Goal: Information Seeking & Learning: Compare options

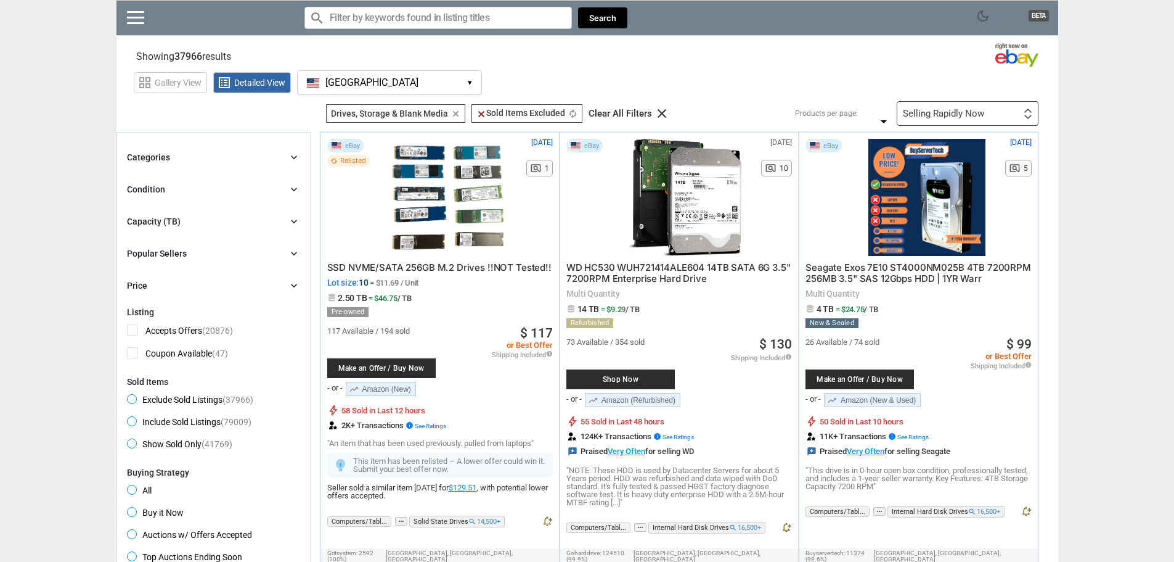
click at [191, 212] on div "Categories chevron_right search close Select All shown | Clear All shown Comput…" at bounding box center [213, 221] width 173 height 143
click at [190, 217] on div "Capacity (TB) chevron_right" at bounding box center [213, 221] width 173 height 15
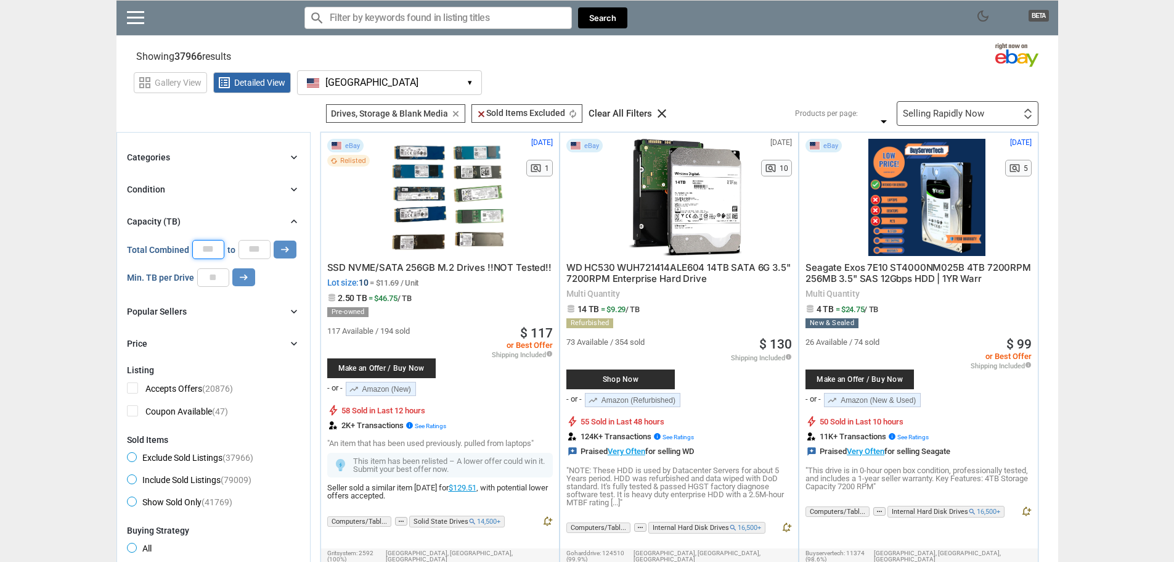
scroll to position [1, 0]
drag, startPoint x: 215, startPoint y: 250, endPoint x: 192, endPoint y: 257, distance: 24.4
click at [192, 257] on input "*" at bounding box center [208, 249] width 32 height 18
type input "*"
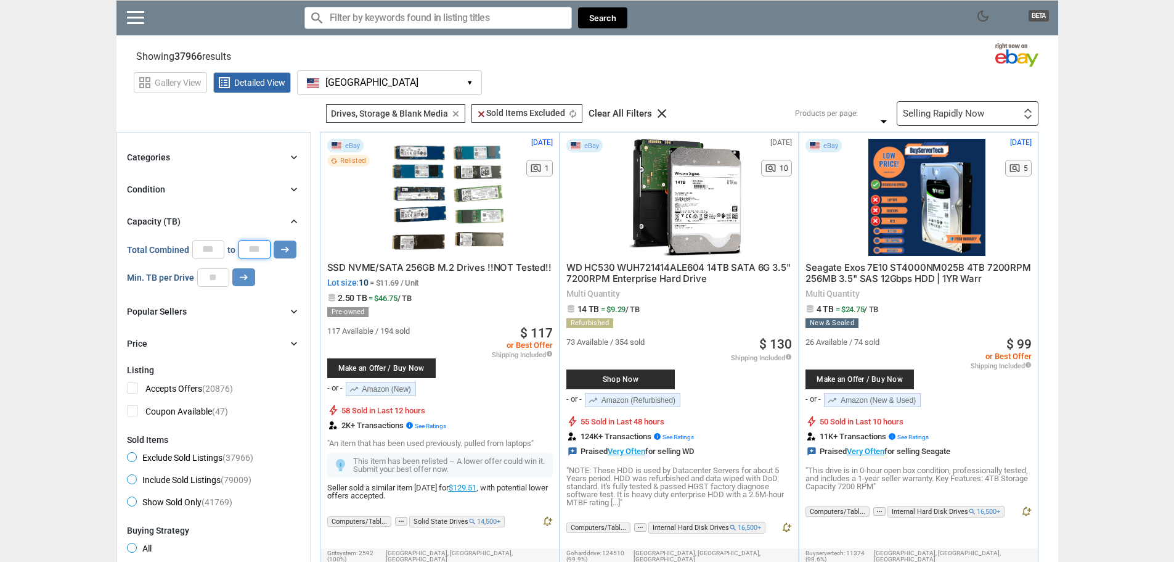
drag, startPoint x: 259, startPoint y: 242, endPoint x: 239, endPoint y: 247, distance: 20.8
click at [239, 247] on input "*" at bounding box center [255, 249] width 32 height 18
type input "*"
click at [288, 244] on icon "arrow_right_alt" at bounding box center [285, 249] width 12 height 12
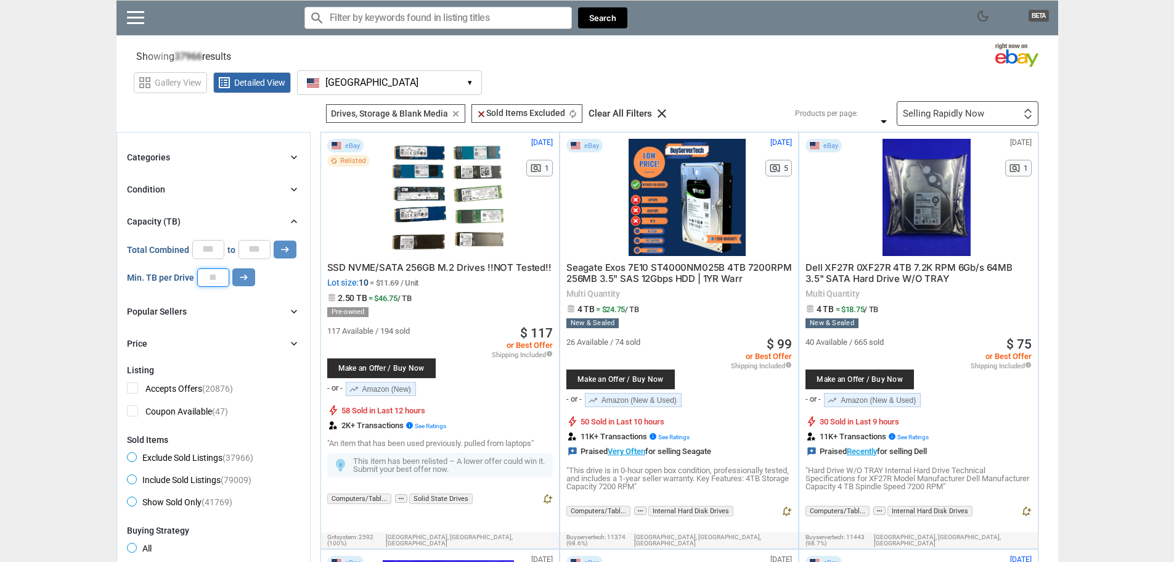
click at [211, 277] on input "number" at bounding box center [213, 277] width 32 height 18
type input "*"
click at [243, 279] on icon "arrow_right_alt" at bounding box center [244, 277] width 12 height 12
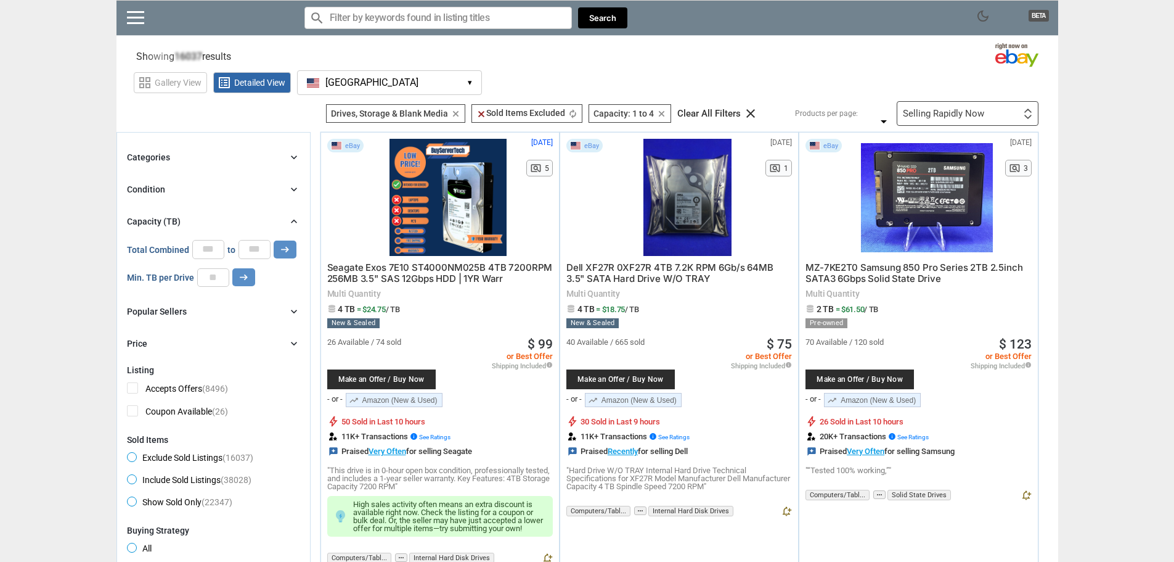
click at [231, 338] on div "Price chevron_right" at bounding box center [213, 343] width 173 height 15
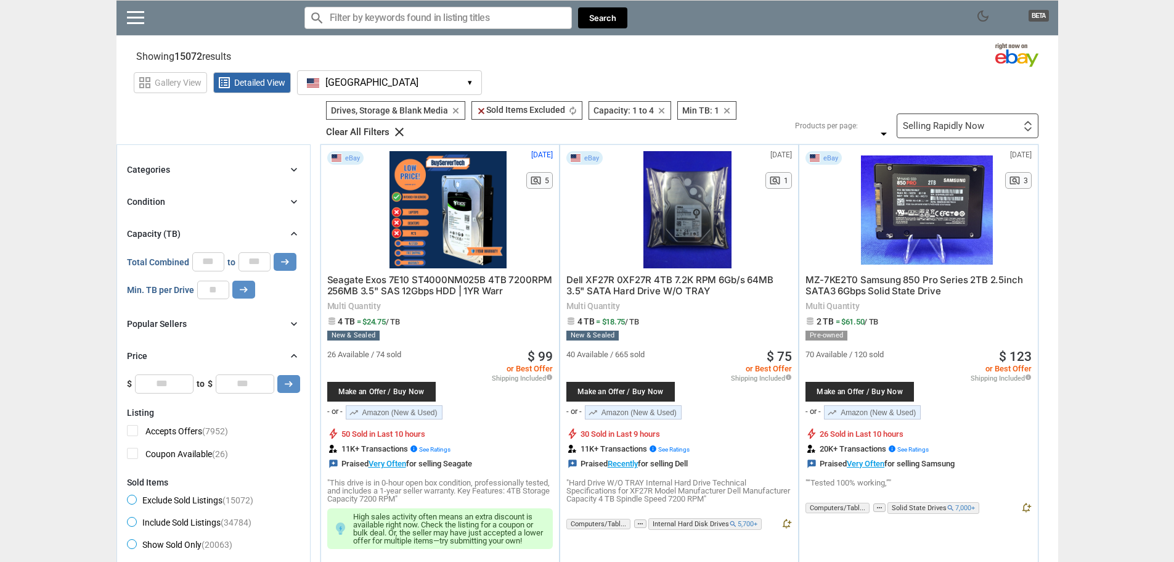
click at [250, 370] on div "Price chevron_right $0 $10000 0 0 0 *** $ * to $ * arrow_right_alt" at bounding box center [213, 370] width 173 height 44
drag, startPoint x: 254, startPoint y: 381, endPoint x: 236, endPoint y: 387, distance: 18.7
click at [236, 387] on input "*" at bounding box center [245, 383] width 59 height 18
type input "***"
click at [290, 387] on icon "arrow_right_alt" at bounding box center [289, 384] width 12 height 12
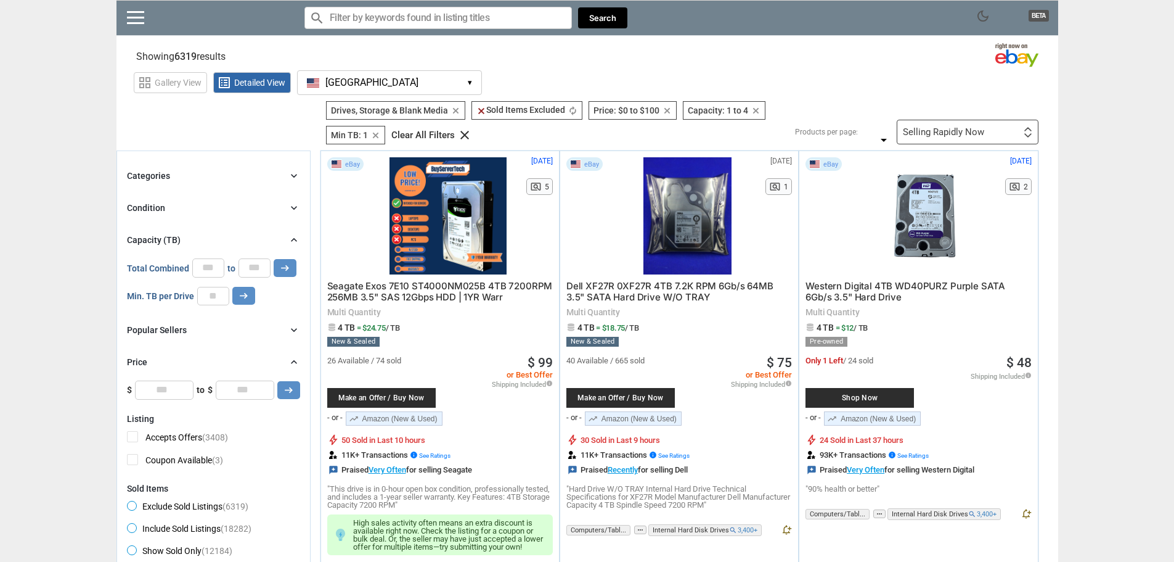
click at [220, 331] on div "Popular Sellers chevron_right" at bounding box center [213, 329] width 173 height 15
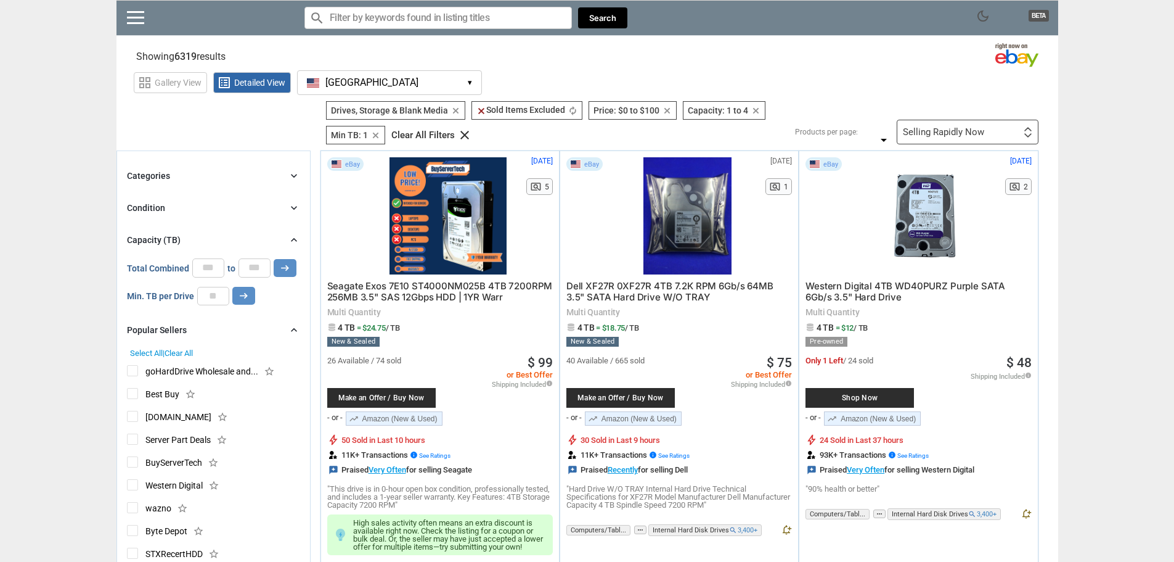
click at [220, 331] on div "Popular Sellers chevron_right" at bounding box center [213, 329] width 173 height 15
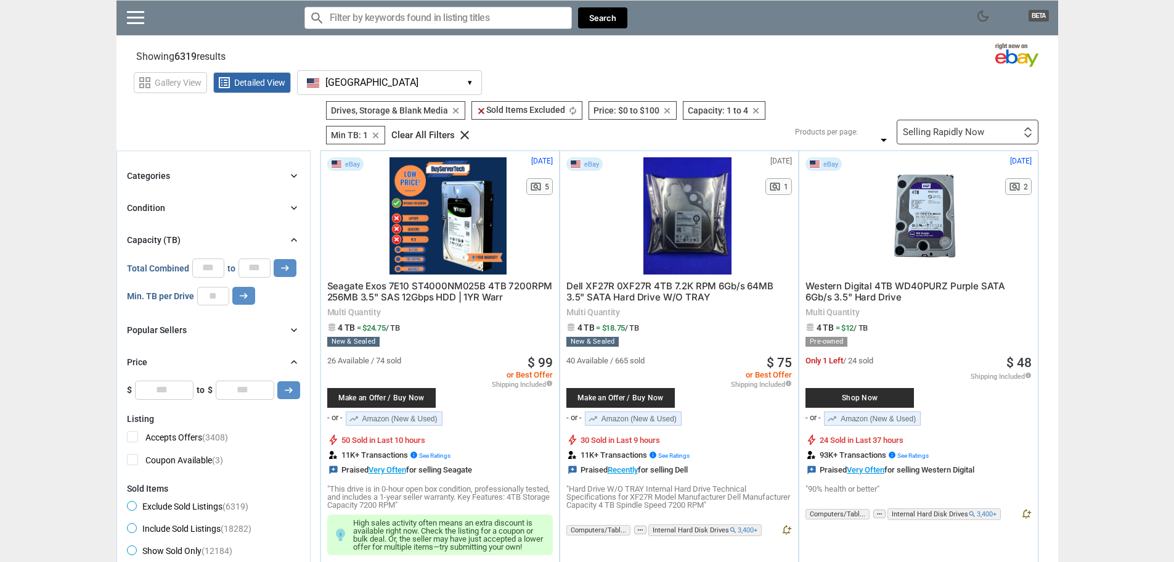
click at [227, 198] on div "Categories chevron_right search close Select All shown | Clear All shown Comput…" at bounding box center [213, 283] width 173 height 231
click at [229, 179] on div "Categories chevron_right" at bounding box center [213, 175] width 173 height 15
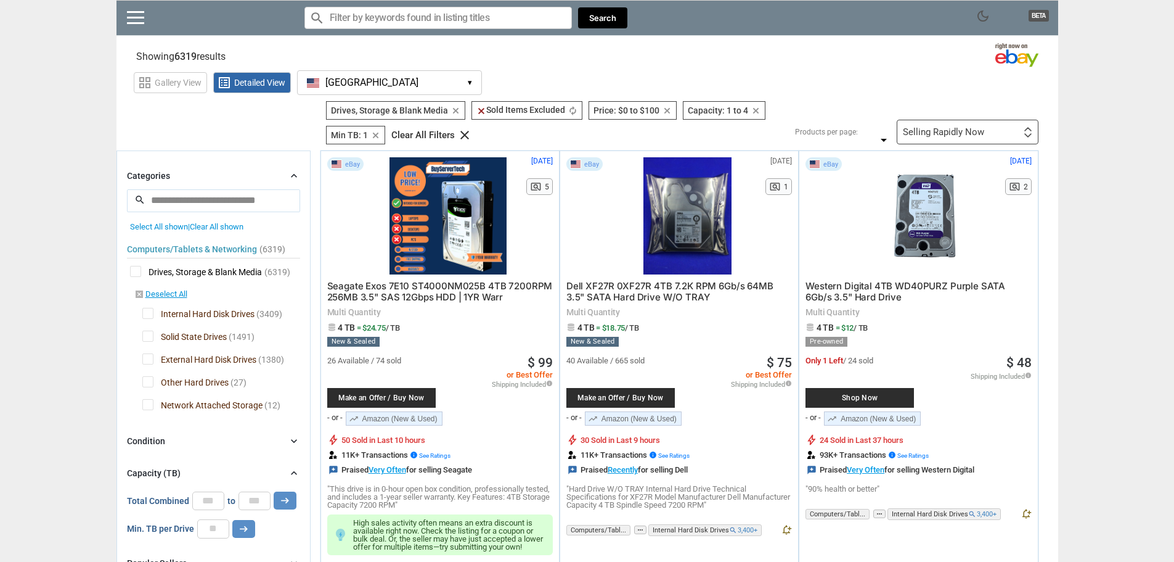
click at [235, 183] on div "Categories chevron_right" at bounding box center [213, 175] width 173 height 15
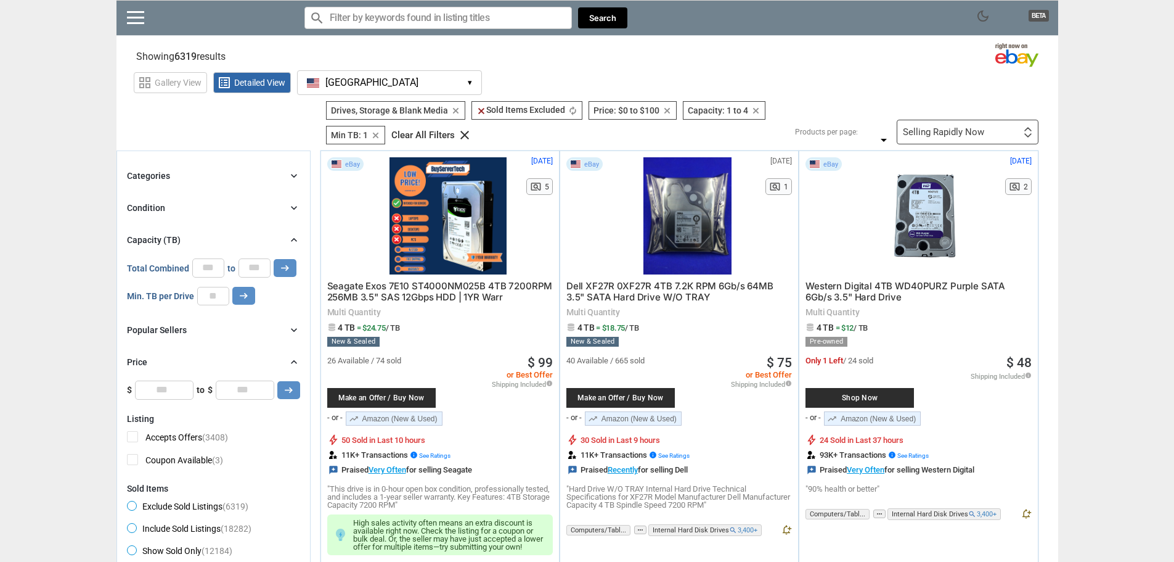
click at [208, 211] on div "Condition chevron_right" at bounding box center [213, 207] width 173 height 15
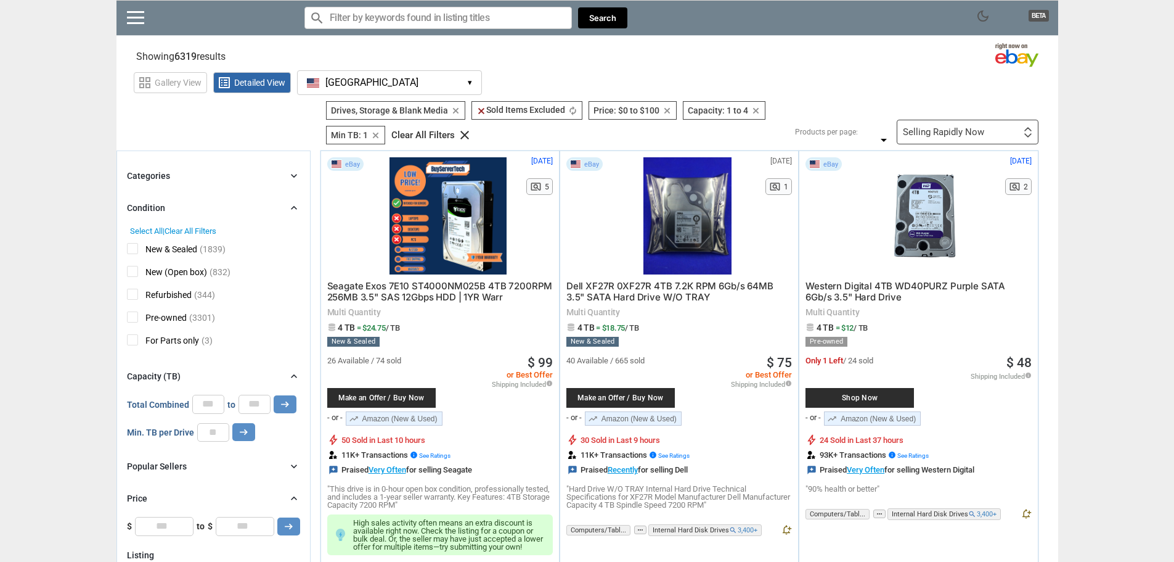
click at [208, 211] on div "Condition chevron_right" at bounding box center [213, 207] width 173 height 15
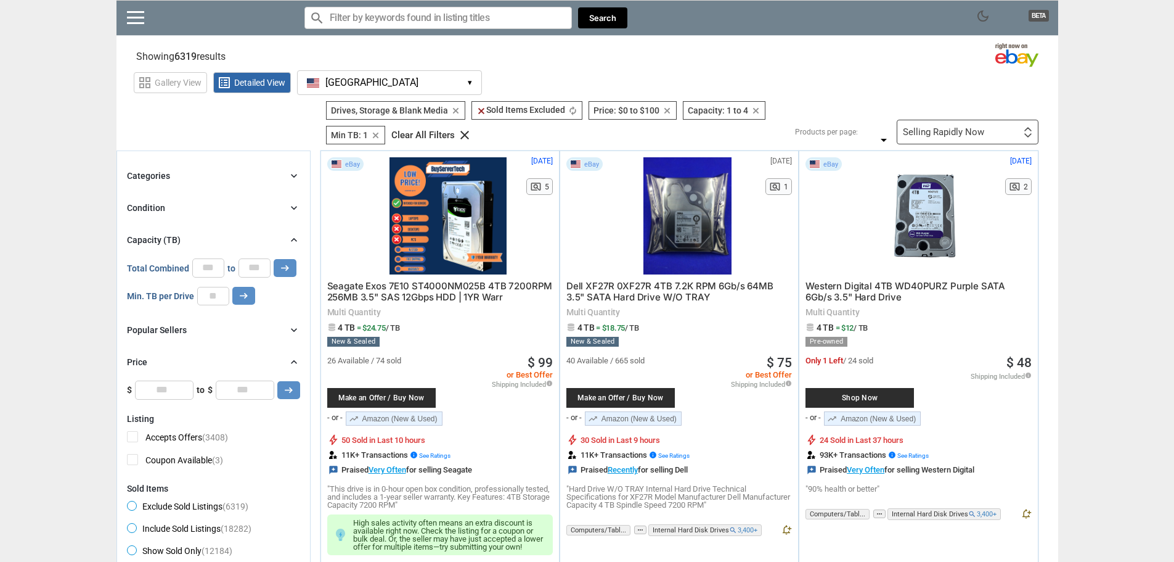
click at [210, 177] on div "Categories chevron_right" at bounding box center [213, 175] width 173 height 15
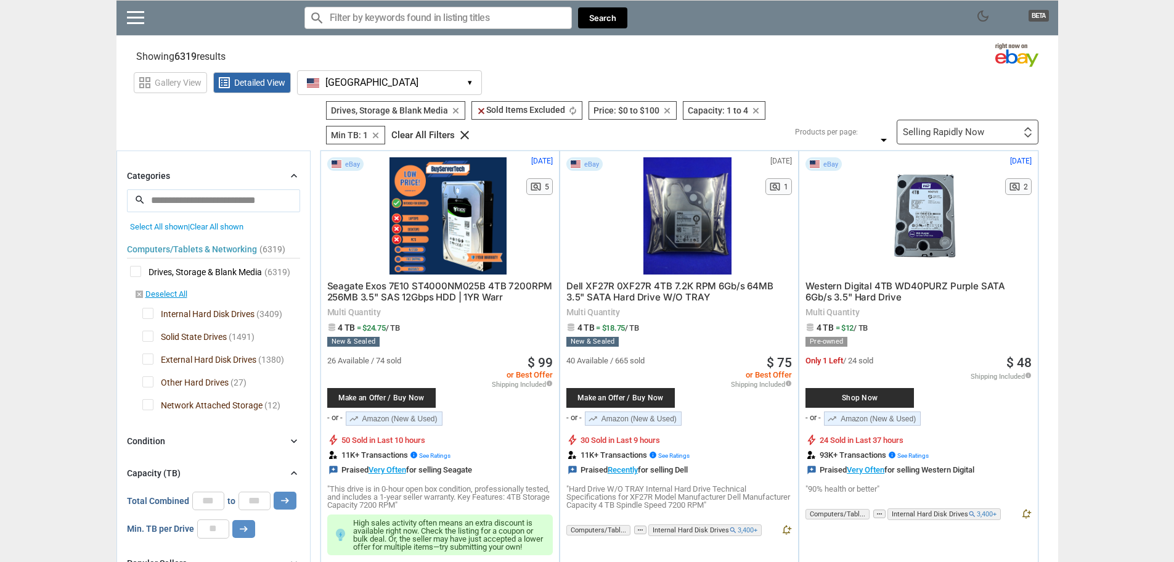
drag, startPoint x: 208, startPoint y: 171, endPoint x: 208, endPoint y: 187, distance: 16.0
click at [208, 170] on div "Categories chevron_right" at bounding box center [213, 175] width 173 height 15
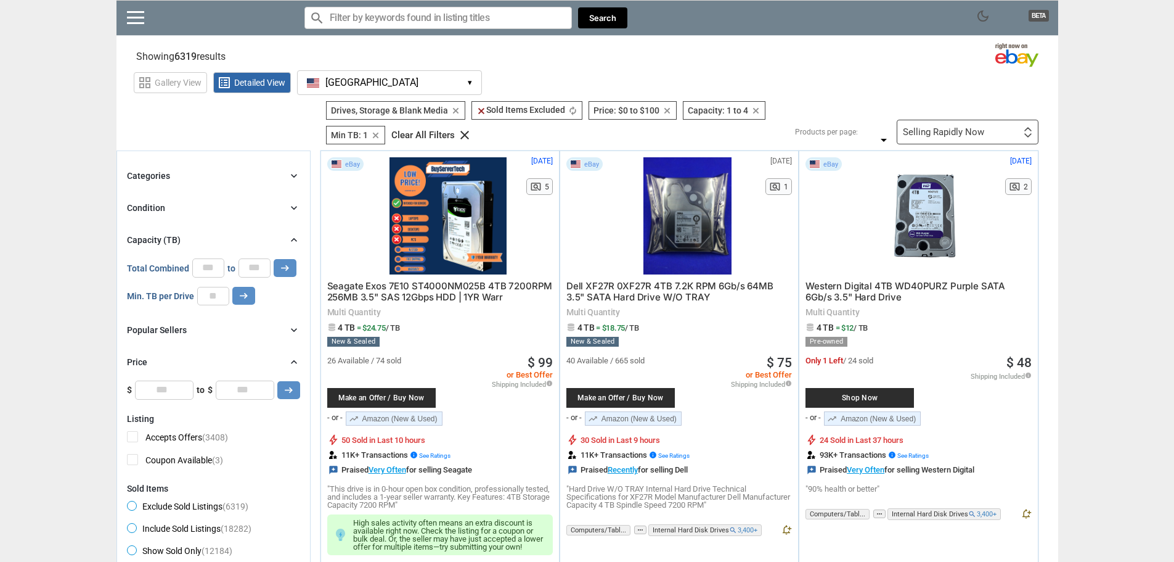
click at [973, 128] on div "Selling Rapidly Now" at bounding box center [943, 132] width 81 height 9
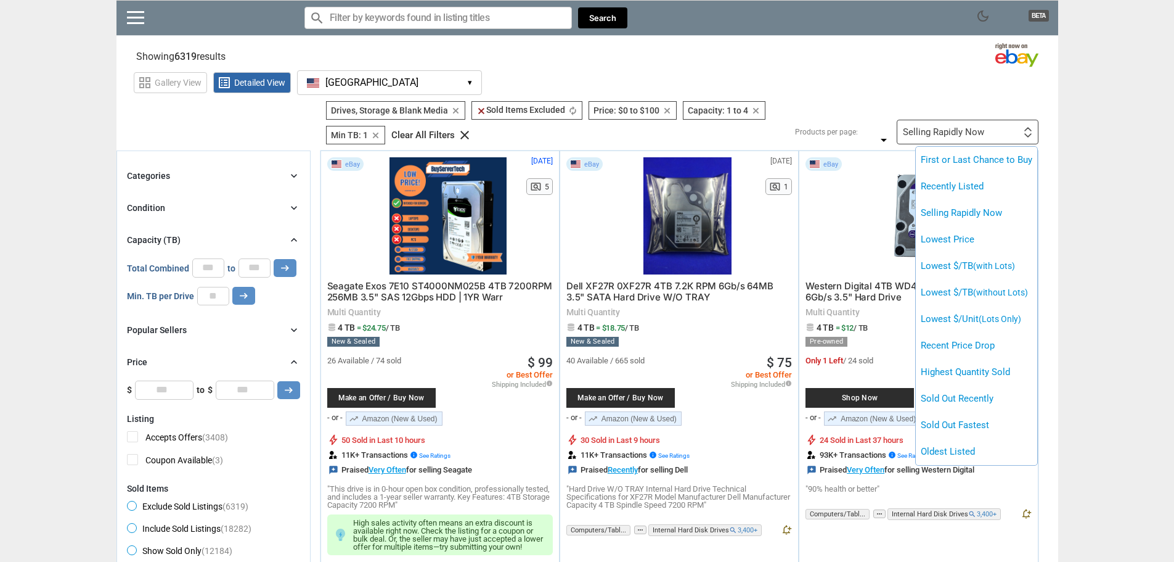
drag, startPoint x: 973, startPoint y: 128, endPoint x: 926, endPoint y: 152, distance: 52.9
click at [972, 128] on div at bounding box center [587, 281] width 1174 height 562
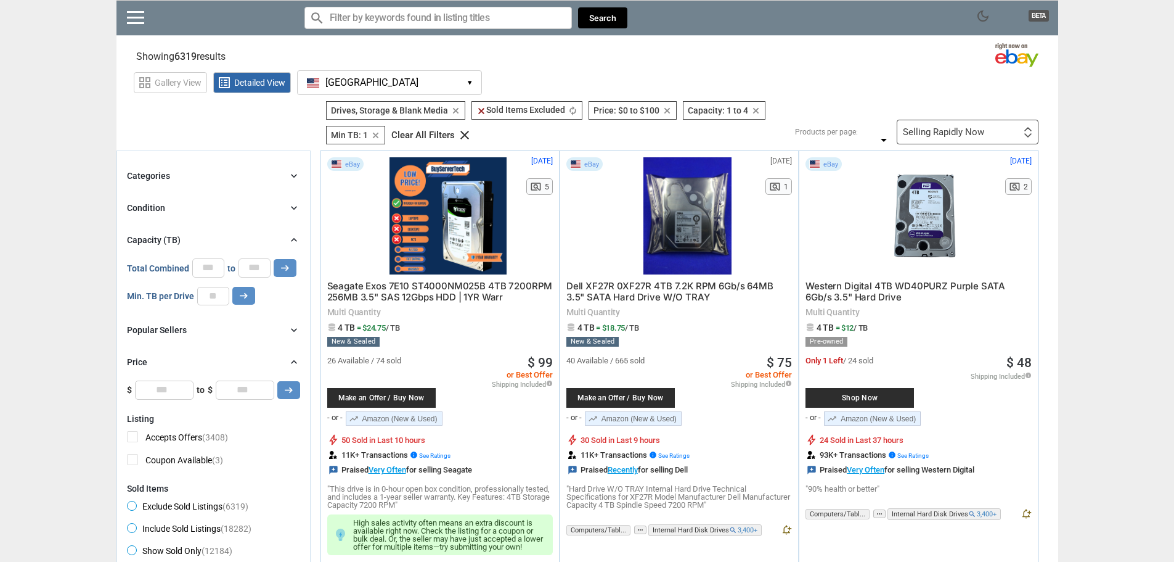
click at [204, 333] on div "Popular Sellers chevron_right" at bounding box center [213, 329] width 173 height 15
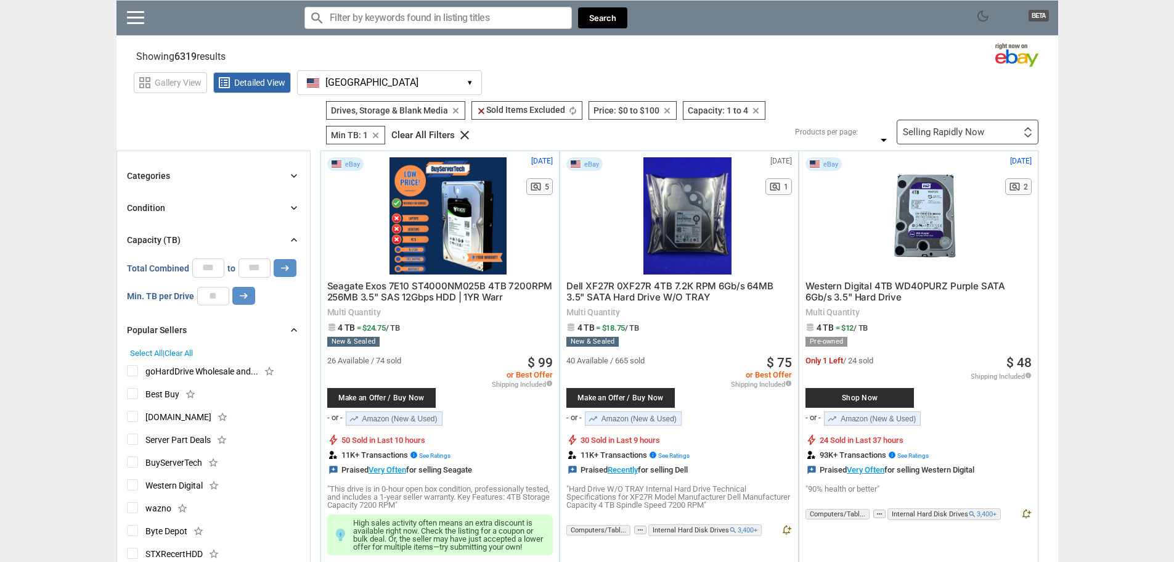
click at [204, 333] on div "Popular Sellers chevron_right" at bounding box center [213, 329] width 173 height 15
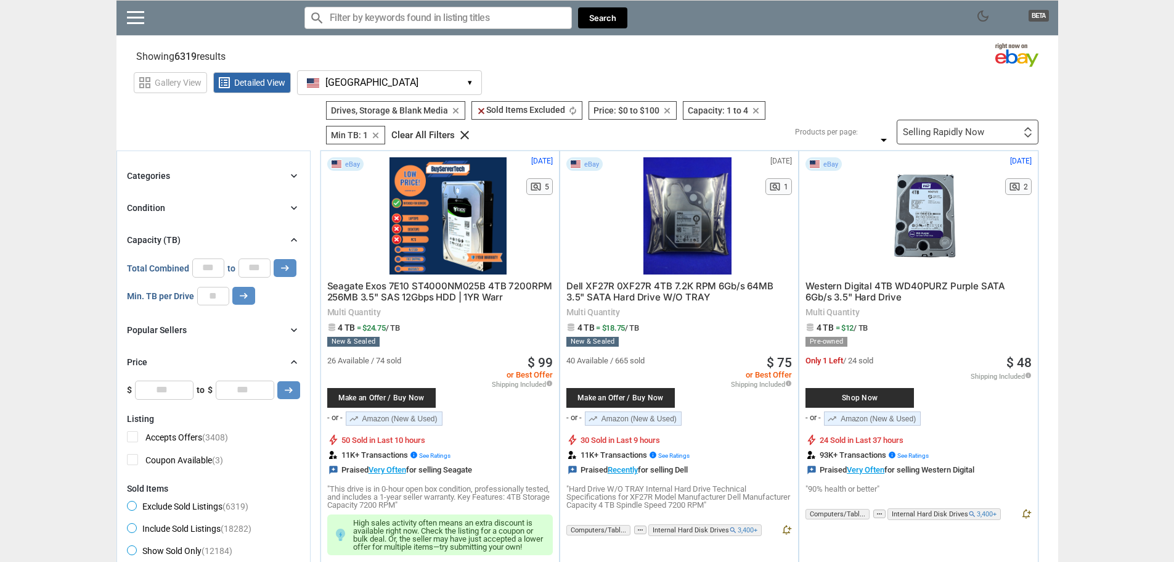
click at [189, 203] on div "Condition chevron_right" at bounding box center [213, 207] width 173 height 15
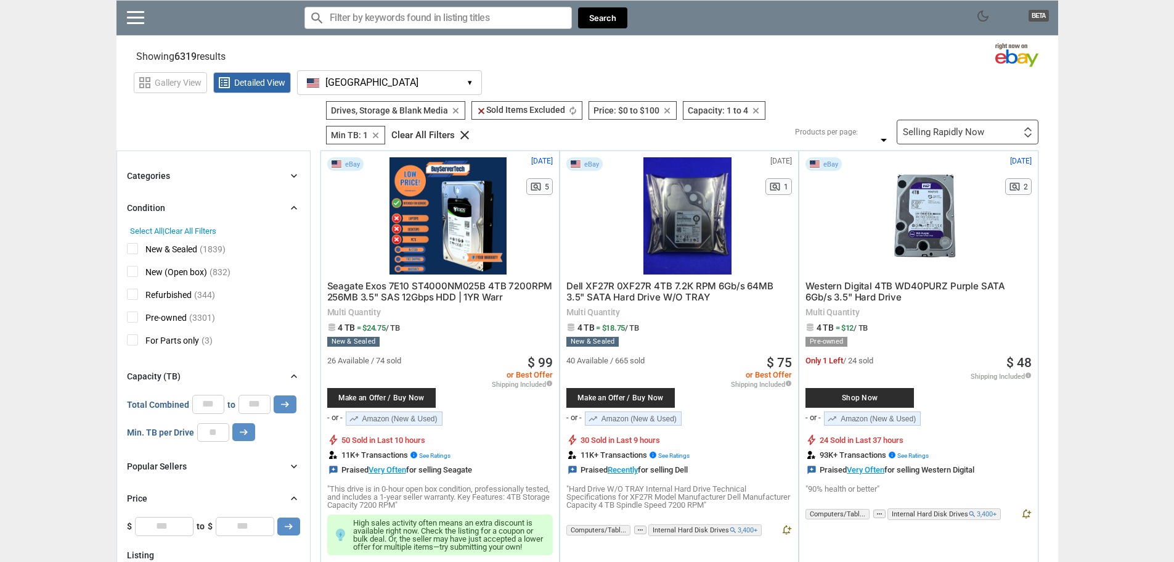
click at [194, 211] on div "Condition chevron_right" at bounding box center [213, 207] width 173 height 15
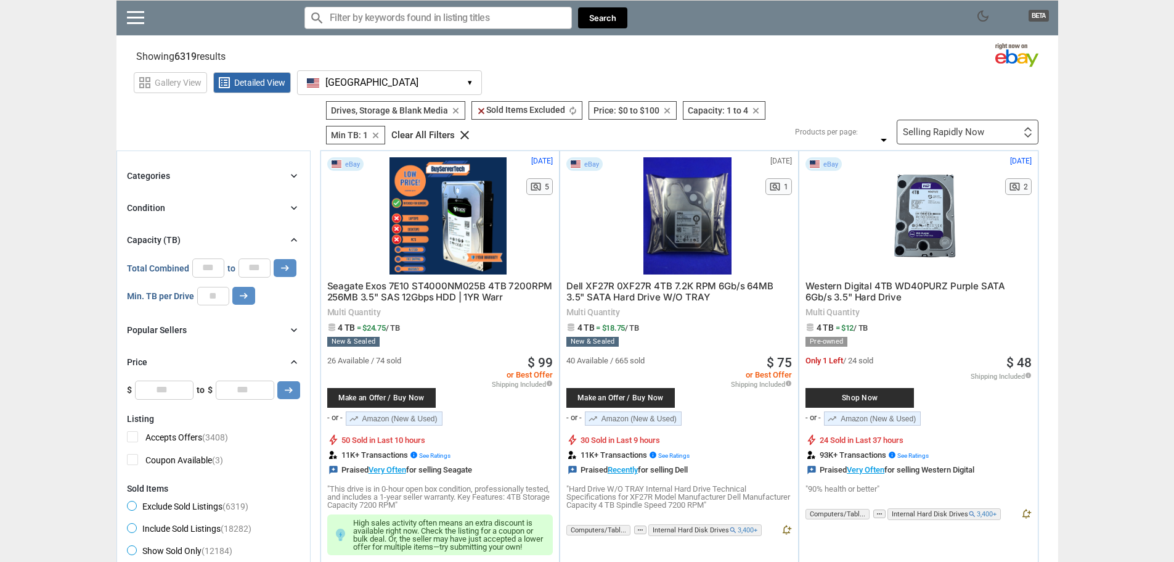
click at [194, 186] on div "Categories chevron_right search close Select All shown | Clear All shown Comput…" at bounding box center [213, 283] width 173 height 231
click at [196, 179] on div "Categories chevron_right" at bounding box center [213, 175] width 173 height 15
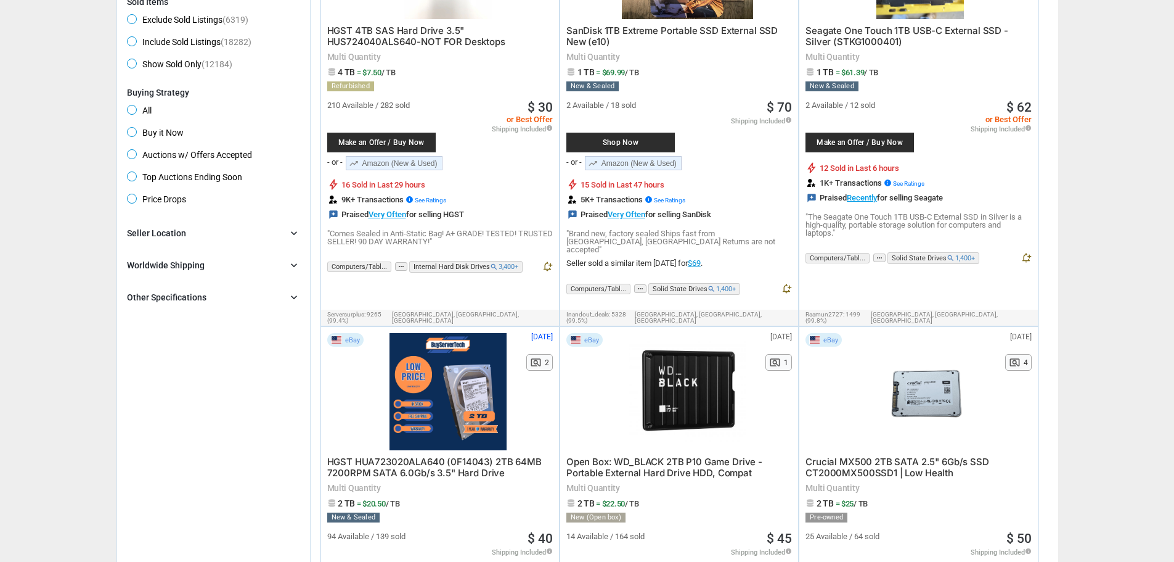
scroll to position [740, 0]
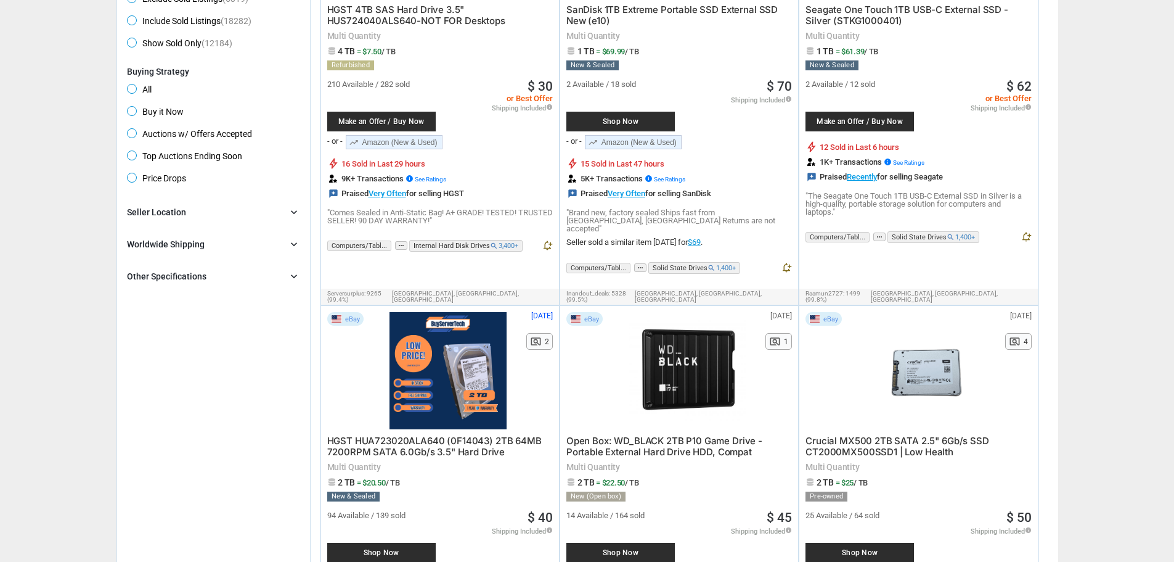
click at [174, 274] on div "Other Specifications" at bounding box center [167, 276] width 80 height 12
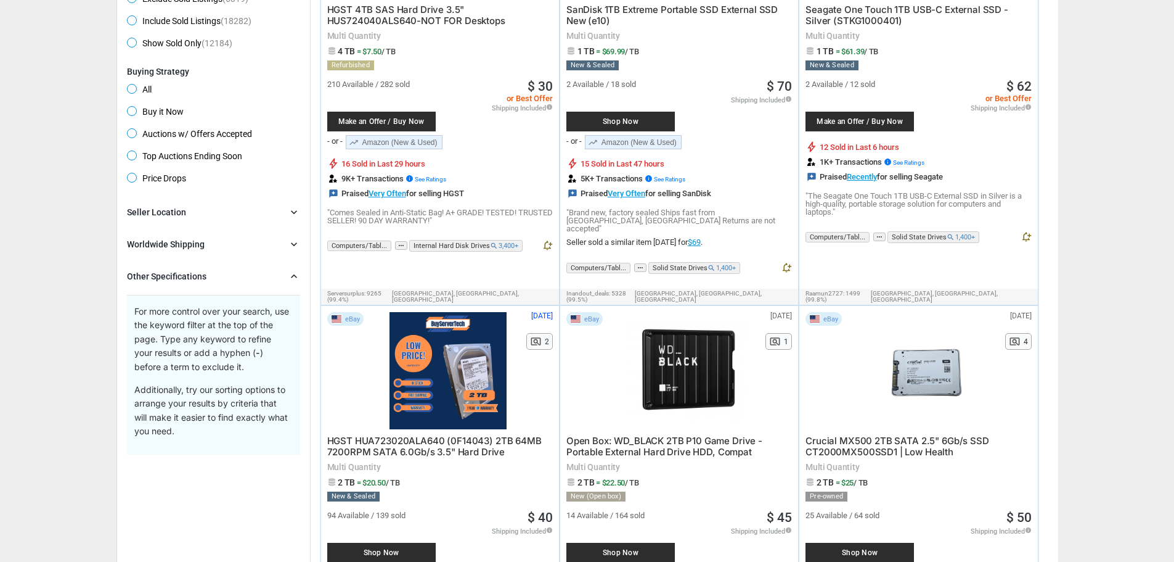
click at [193, 238] on div "Worldwide Shipping" at bounding box center [166, 244] width 78 height 12
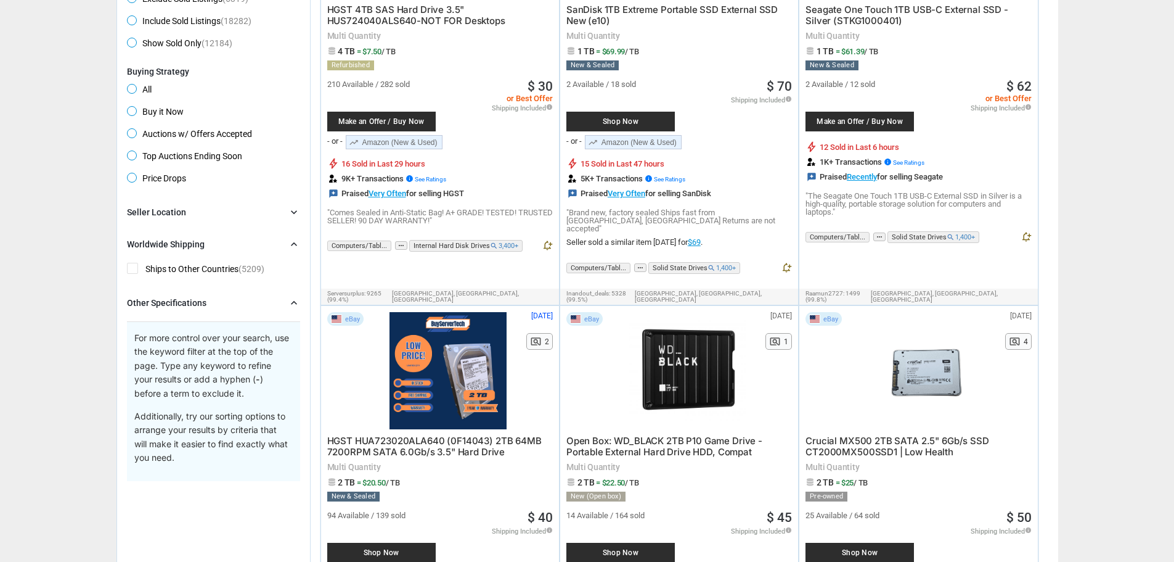
click at [200, 211] on div "Seller Location chevron_right" at bounding box center [213, 212] width 173 height 15
